Goal: Information Seeking & Learning: Learn about a topic

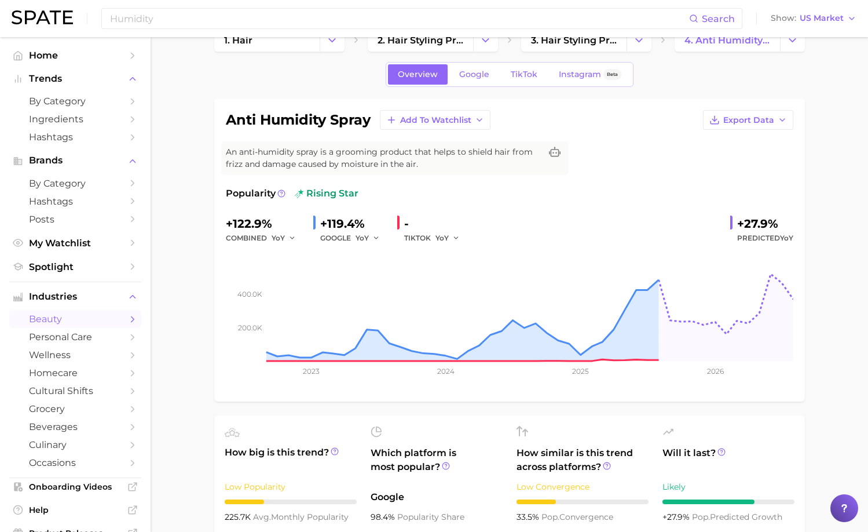
scroll to position [35, 0]
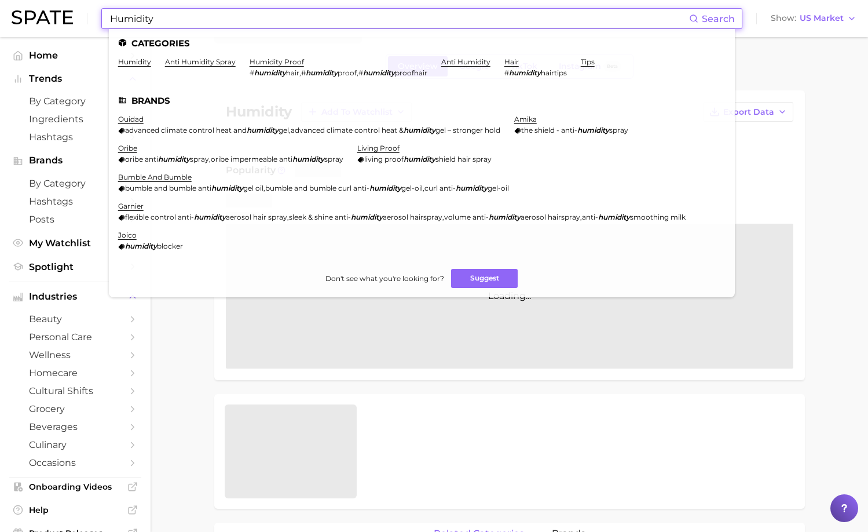
scroll to position [6, 0]
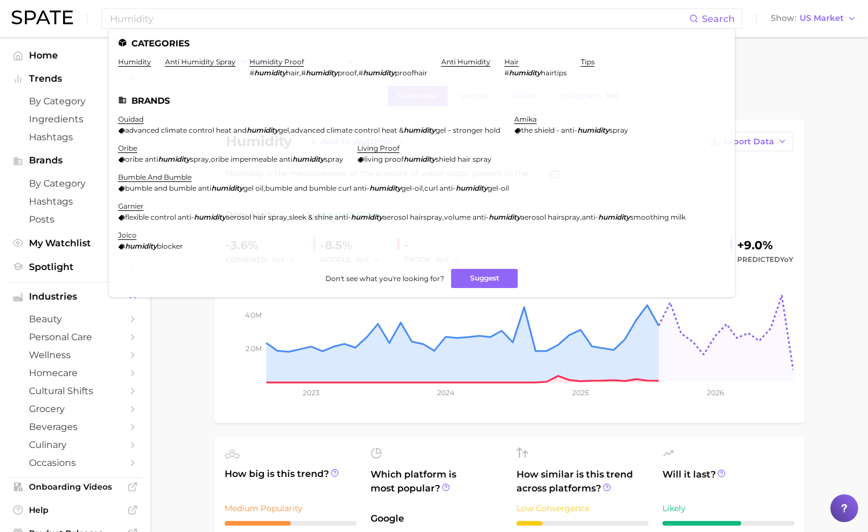
click at [228, 422] on div "humidity Add to Watchlist Export Data Humidity is the measurement of the amount…" at bounding box center [509, 271] width 591 height 303
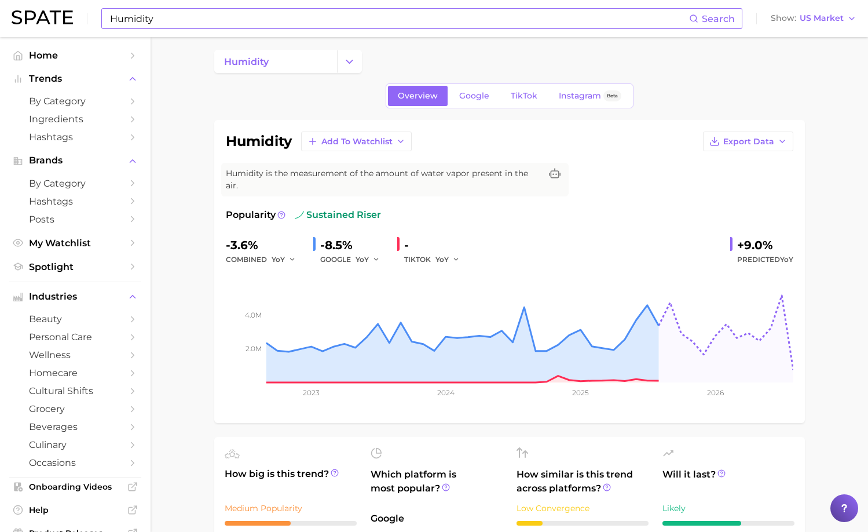
click at [163, 18] on input "Humidity" at bounding box center [399, 19] width 580 height 20
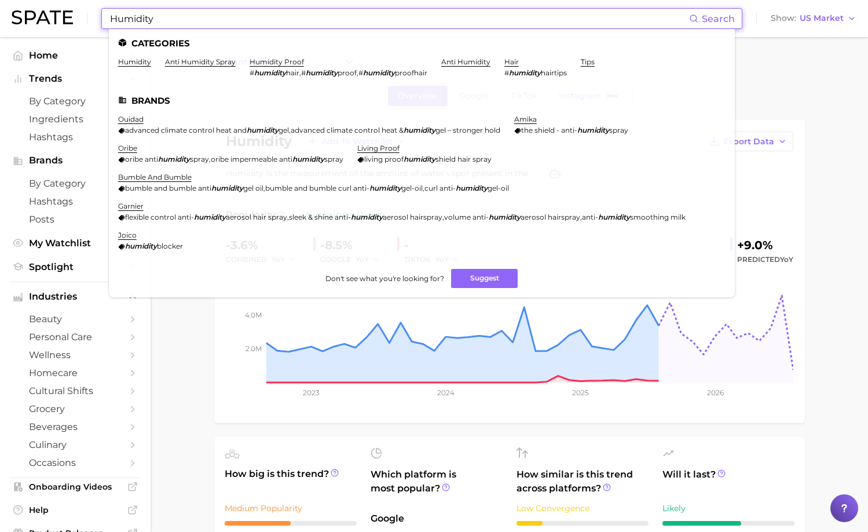
drag, startPoint x: 125, startPoint y: 19, endPoint x: 61, endPoint y: 19, distance: 63.7
click at [62, 19] on div "Humidity Search Categories humidity anti humidity spray humidity proof # humidi…" at bounding box center [434, 18] width 845 height 37
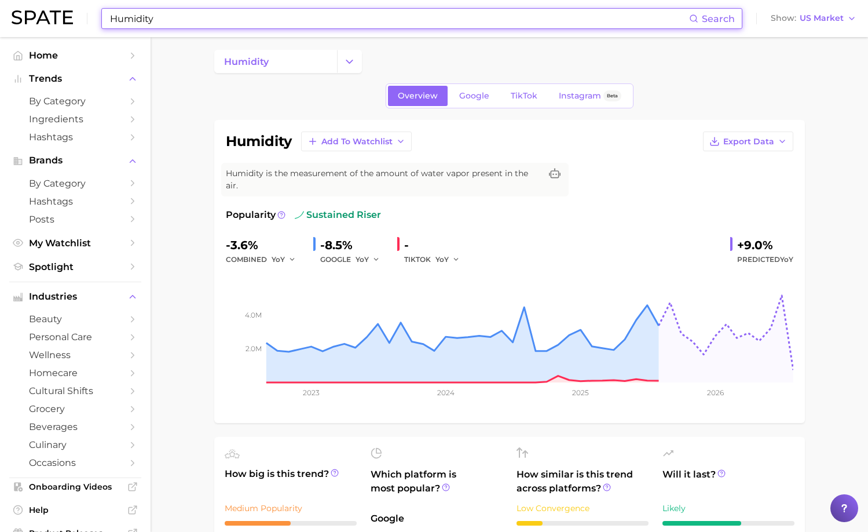
paste input "[PERSON_NAME],"
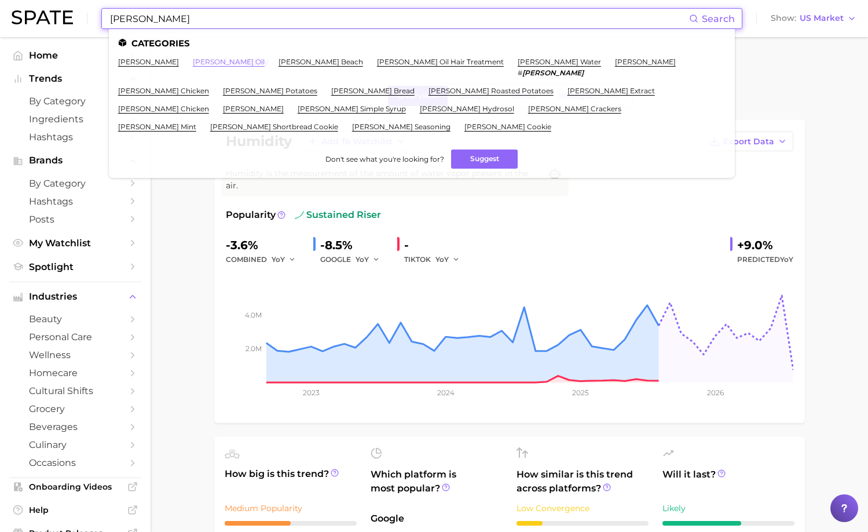
type input "[PERSON_NAME]"
click at [193, 58] on link "[PERSON_NAME] oil" at bounding box center [229, 61] width 72 height 9
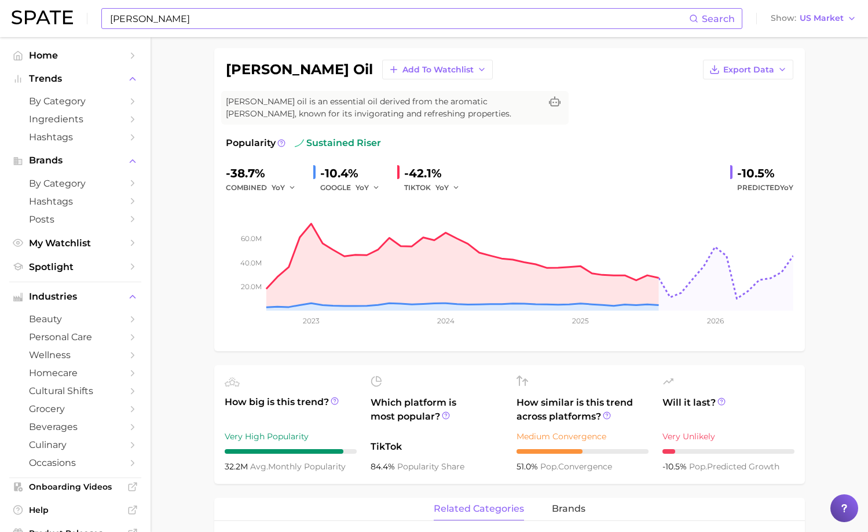
scroll to position [69, 0]
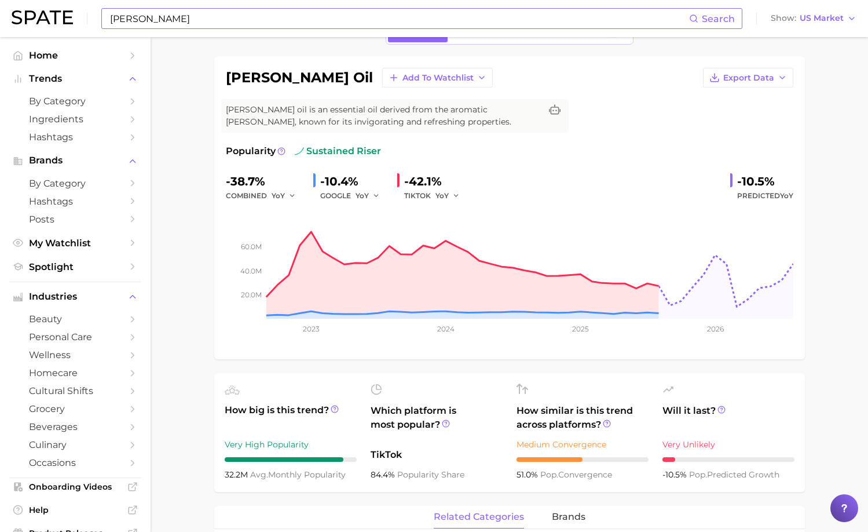
click at [206, 20] on input "[PERSON_NAME]" at bounding box center [399, 19] width 580 height 20
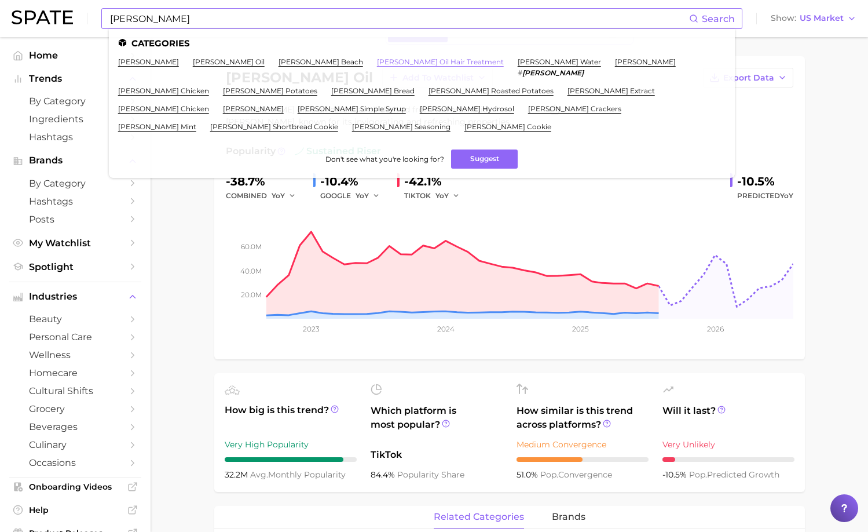
click at [385, 61] on link "[PERSON_NAME] oil hair treatment" at bounding box center [440, 61] width 127 height 9
